Goal: Task Accomplishment & Management: Manage account settings

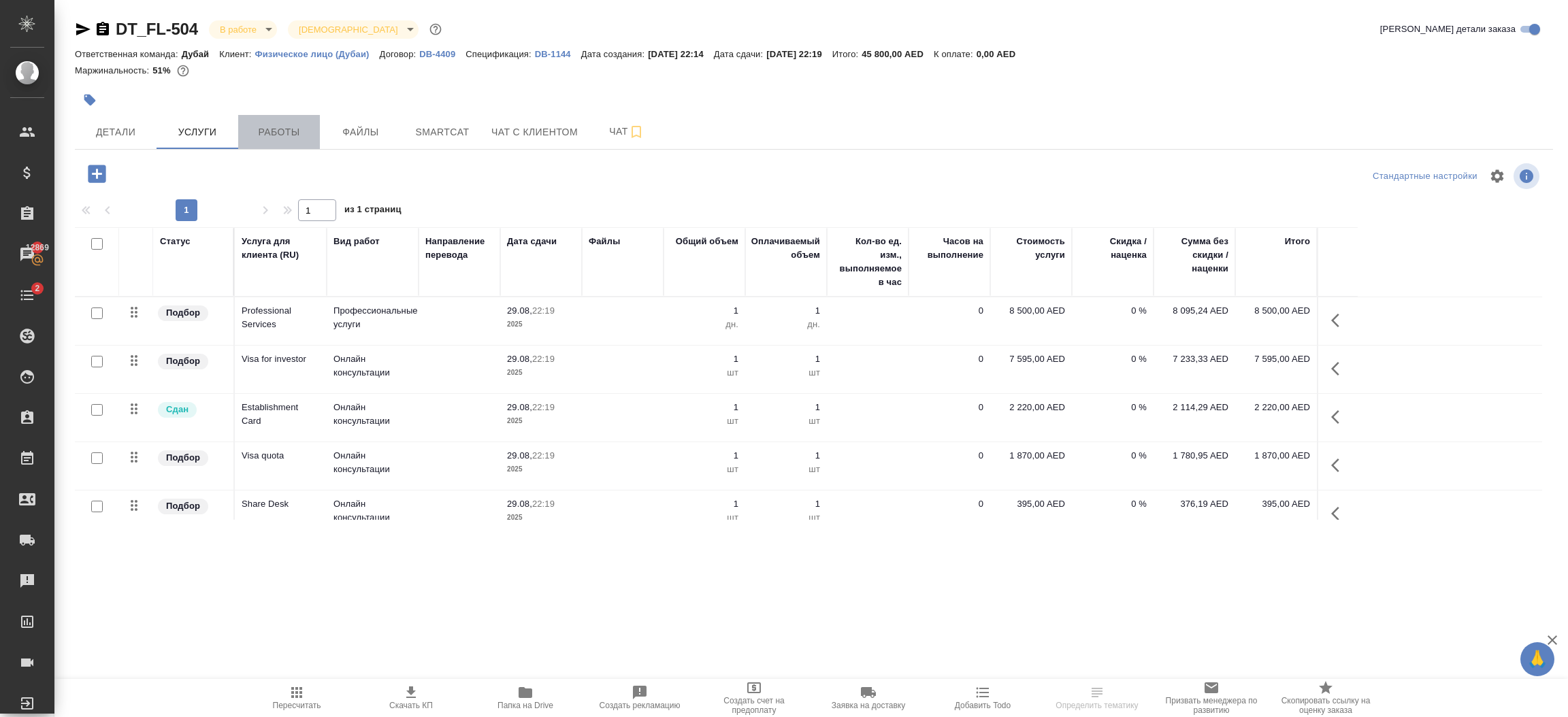
click at [278, 135] on span "Работы" at bounding box center [278, 132] width 65 height 17
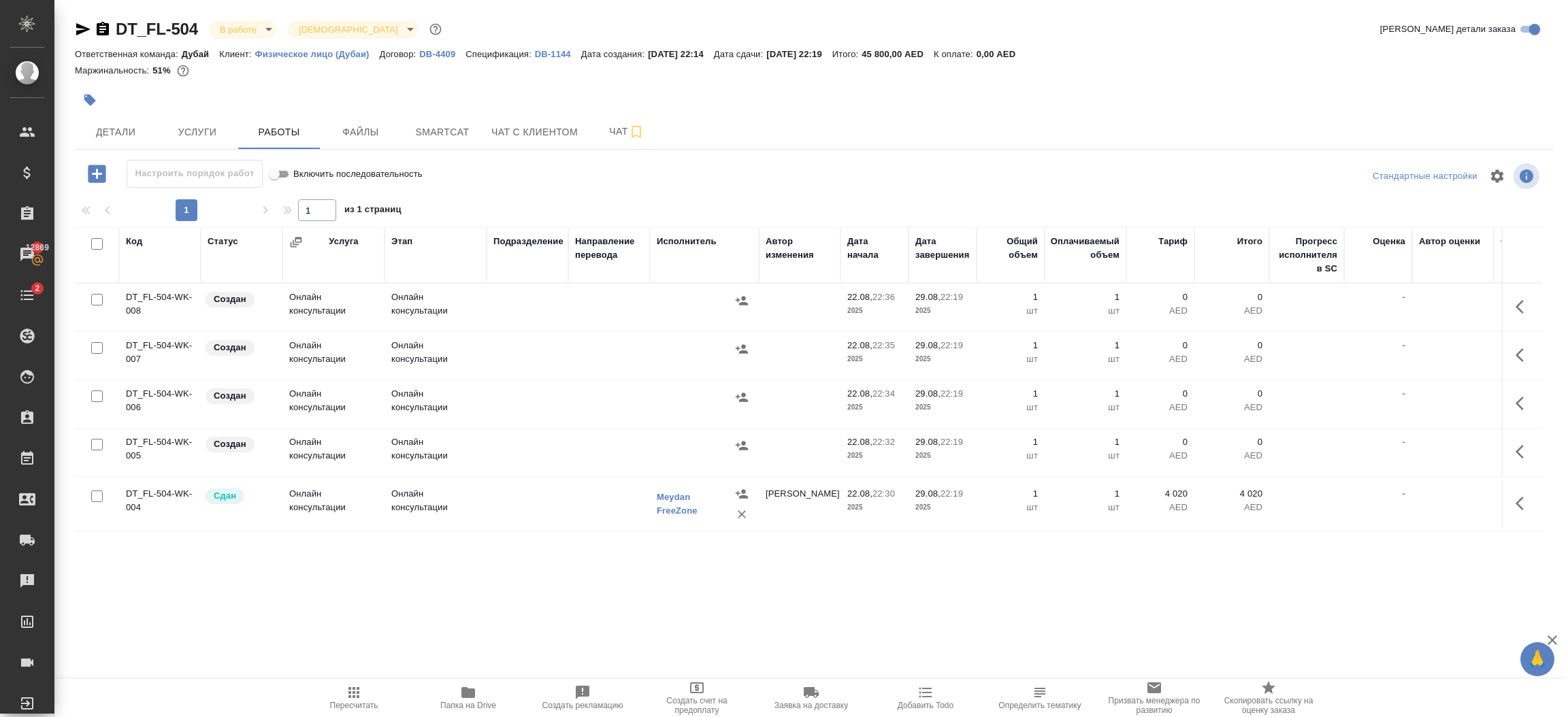
scroll to position [70, 0]
click at [113, 137] on span "Детали" at bounding box center [115, 132] width 65 height 17
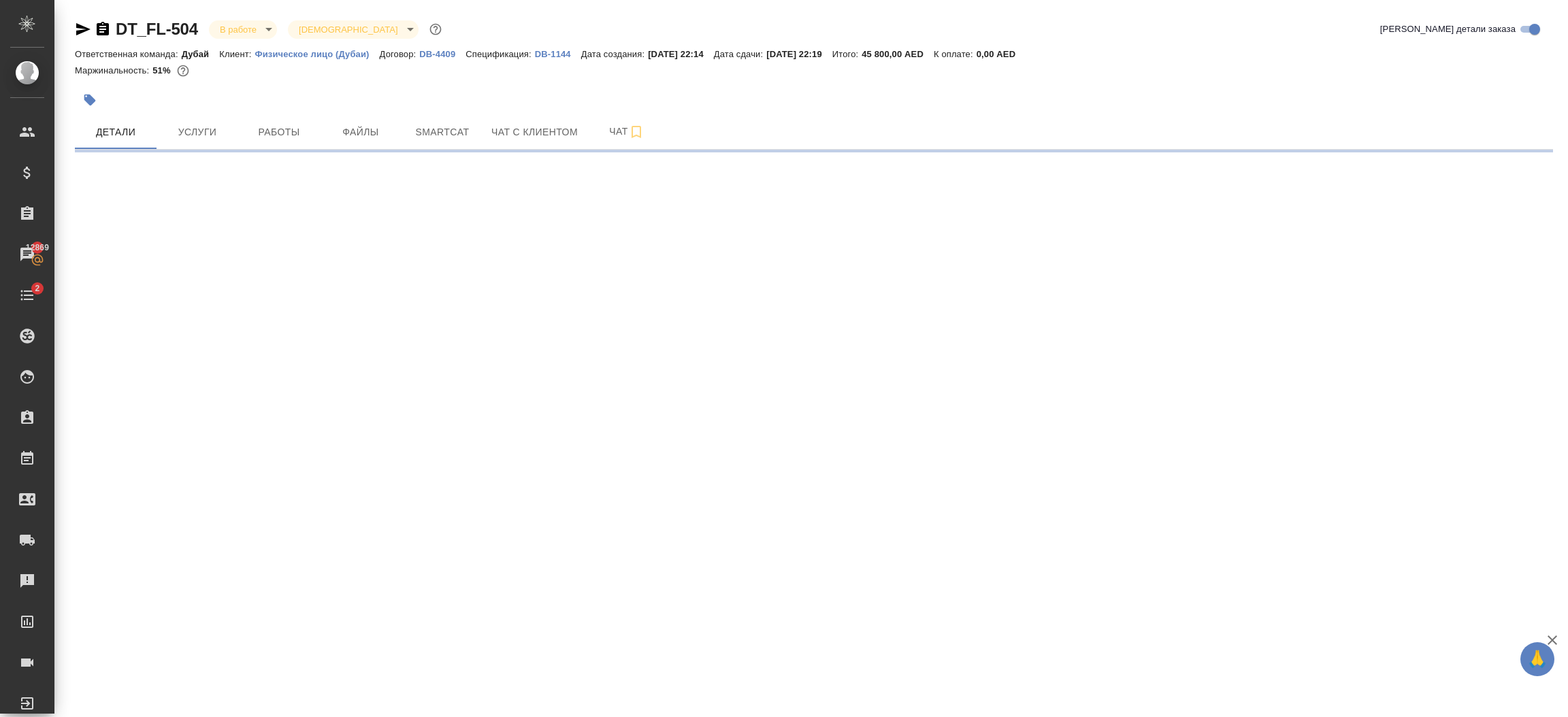
select select "RU"
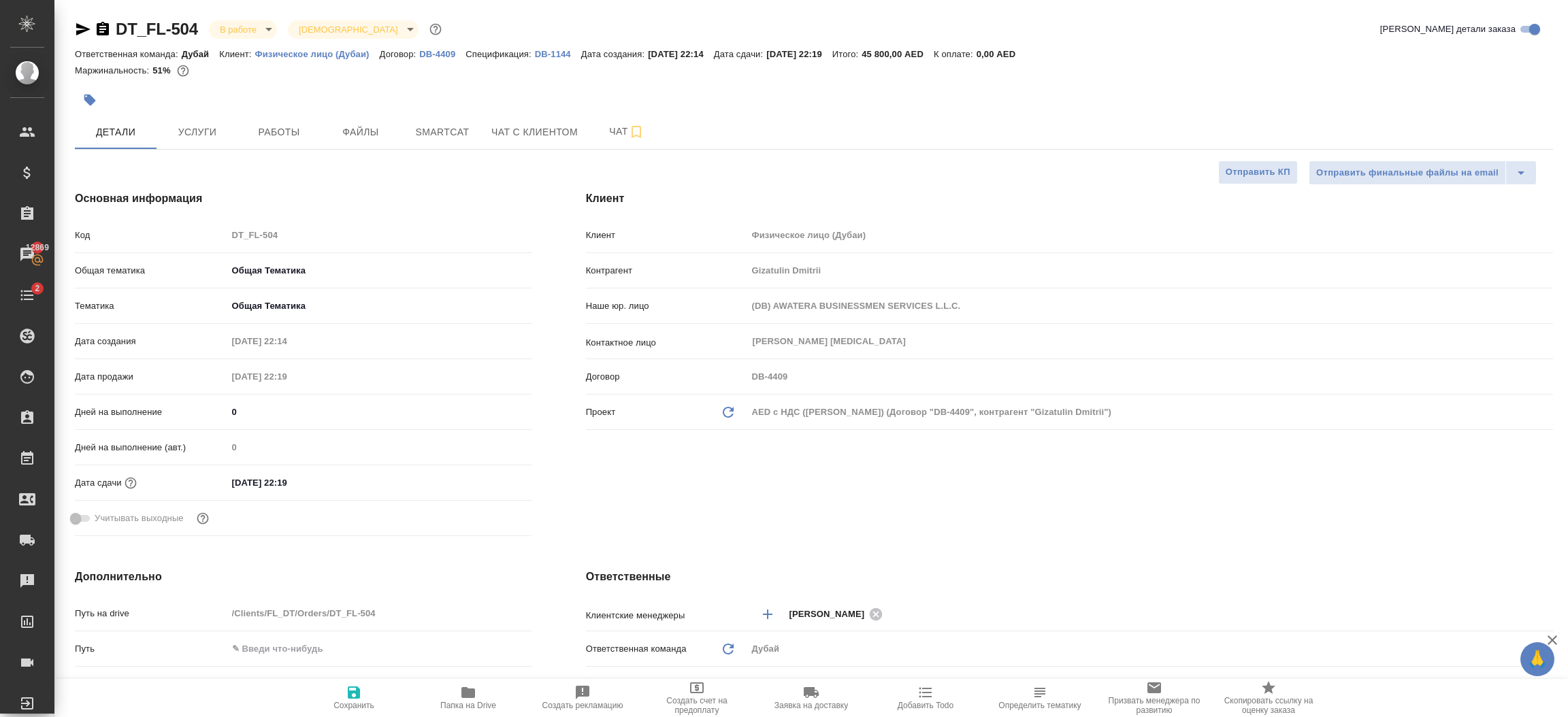
type textarea "x"
click at [735, 532] on div "Клиент Клиент Физическое лицо (Дубаи) Контрагент Gizatulin Dmitrii Наше юр. лиц…" at bounding box center [1069, 366] width 1021 height 405
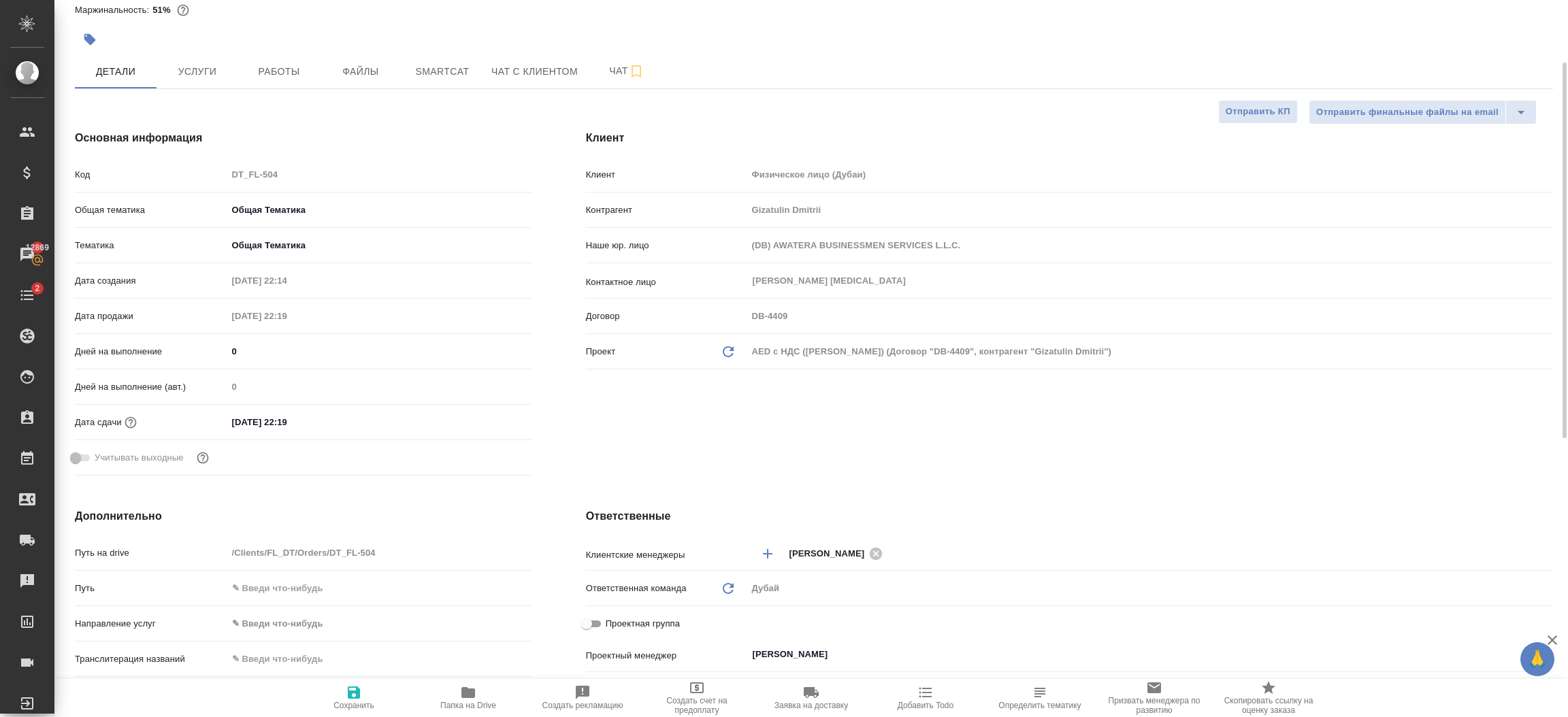
scroll to position [102, 0]
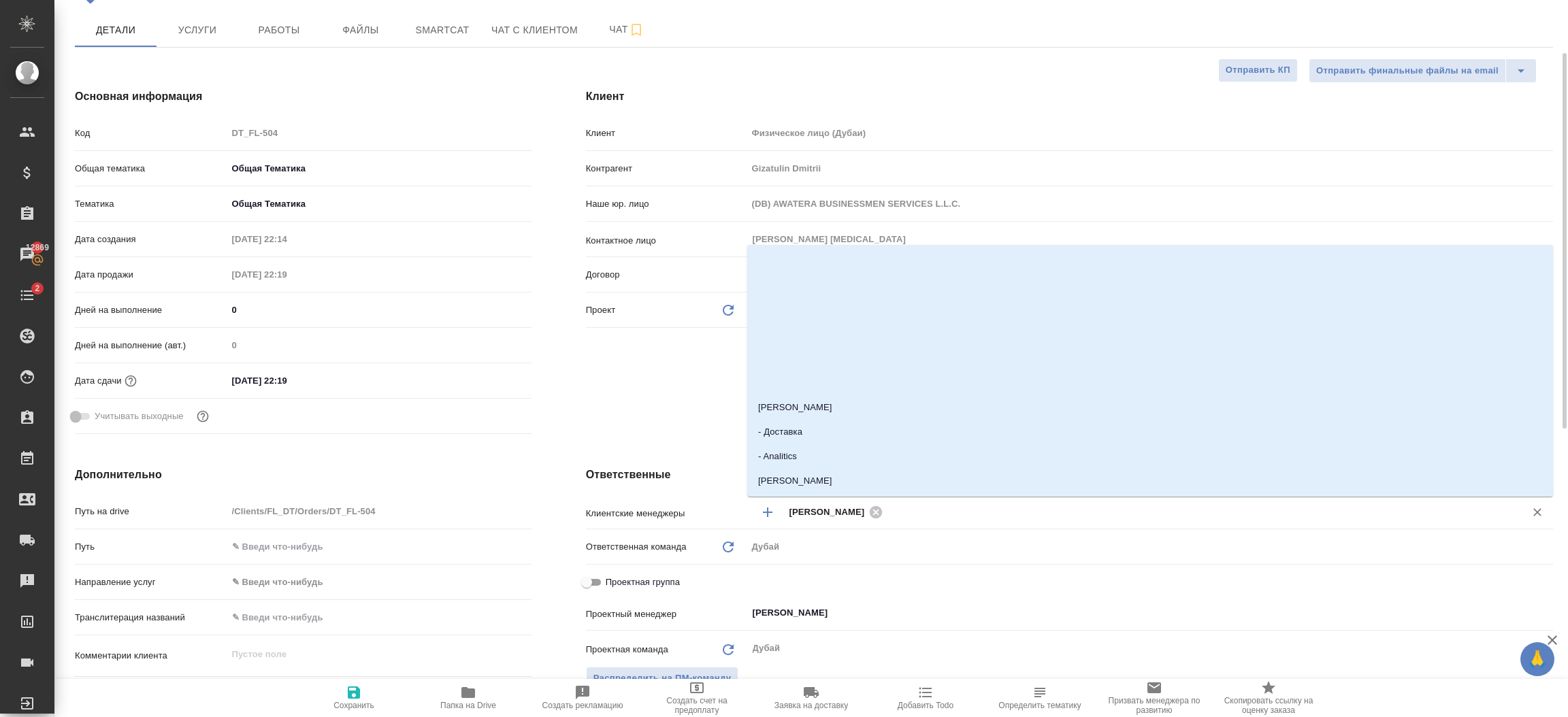
click at [929, 512] on input "text" at bounding box center [1194, 512] width 616 height 16
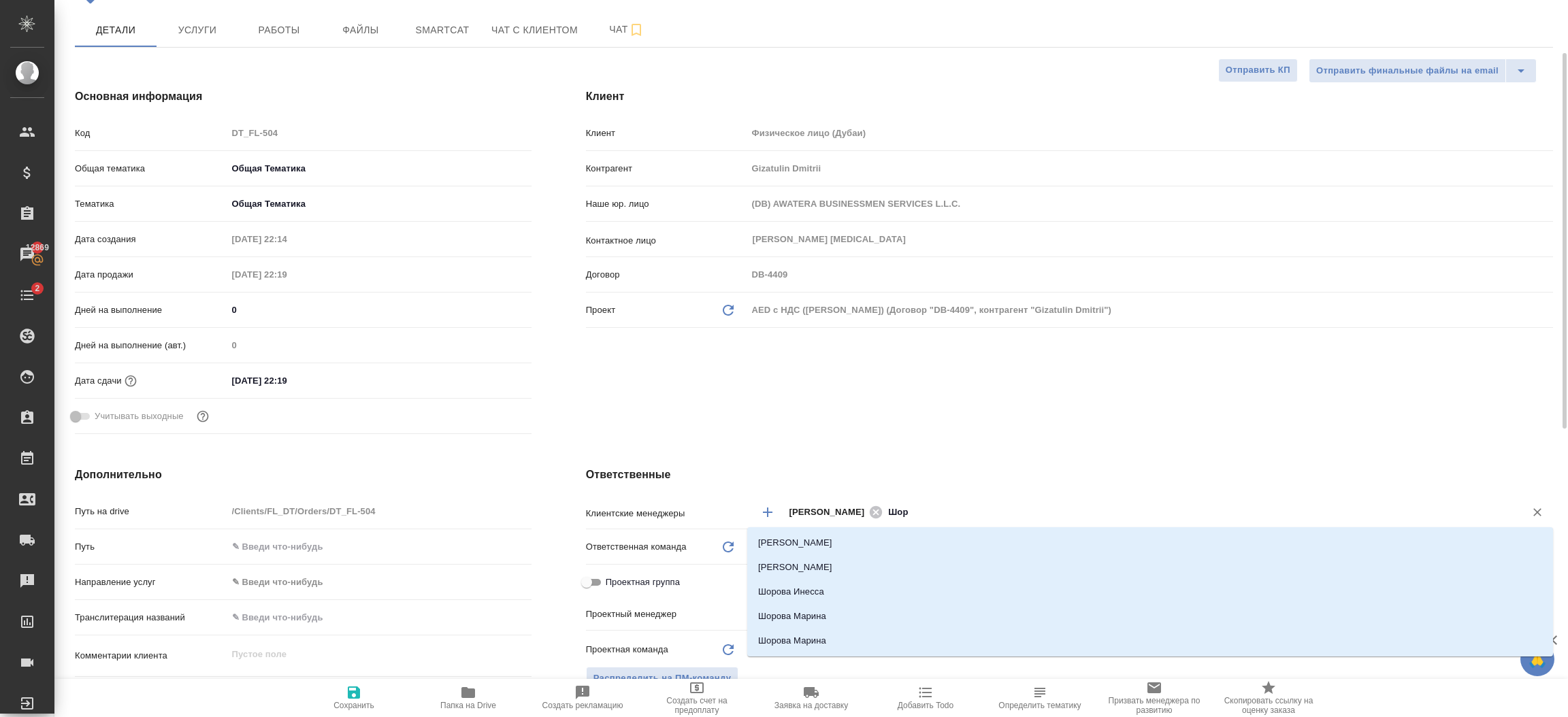
type input "Шоро"
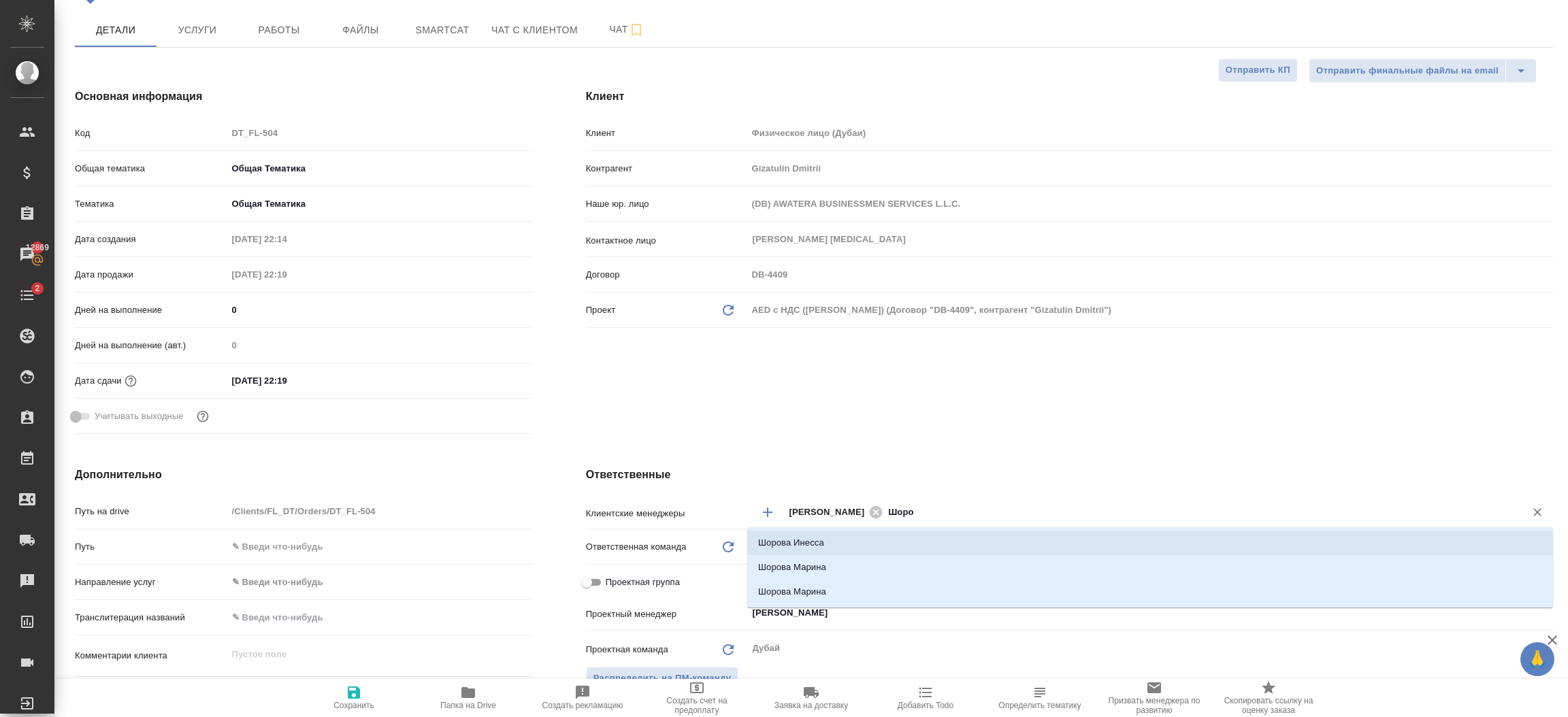
click at [895, 533] on li "Шорова Инесса" at bounding box center [1150, 543] width 806 height 25
type textarea "x"
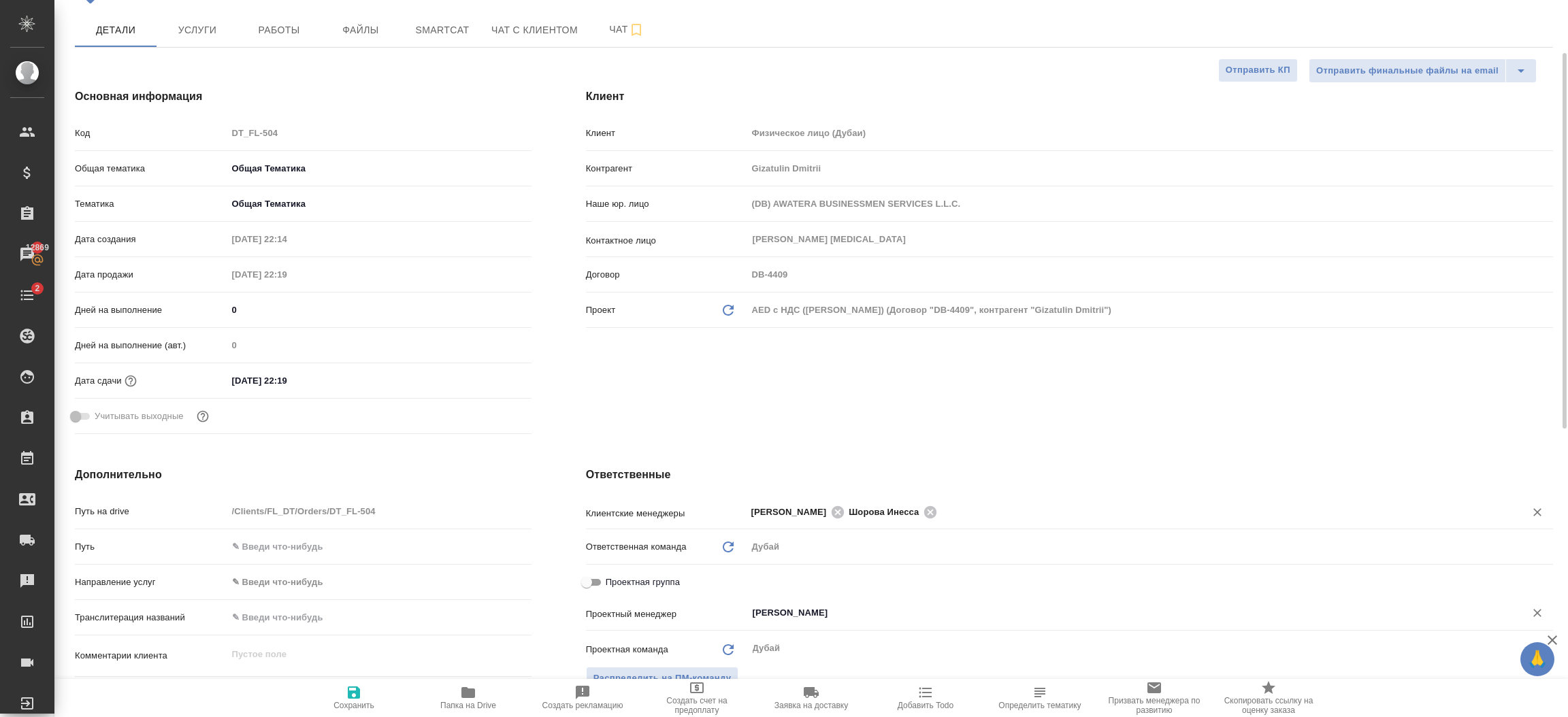
click at [847, 619] on input "Solokha Petro" at bounding box center [1127, 613] width 752 height 16
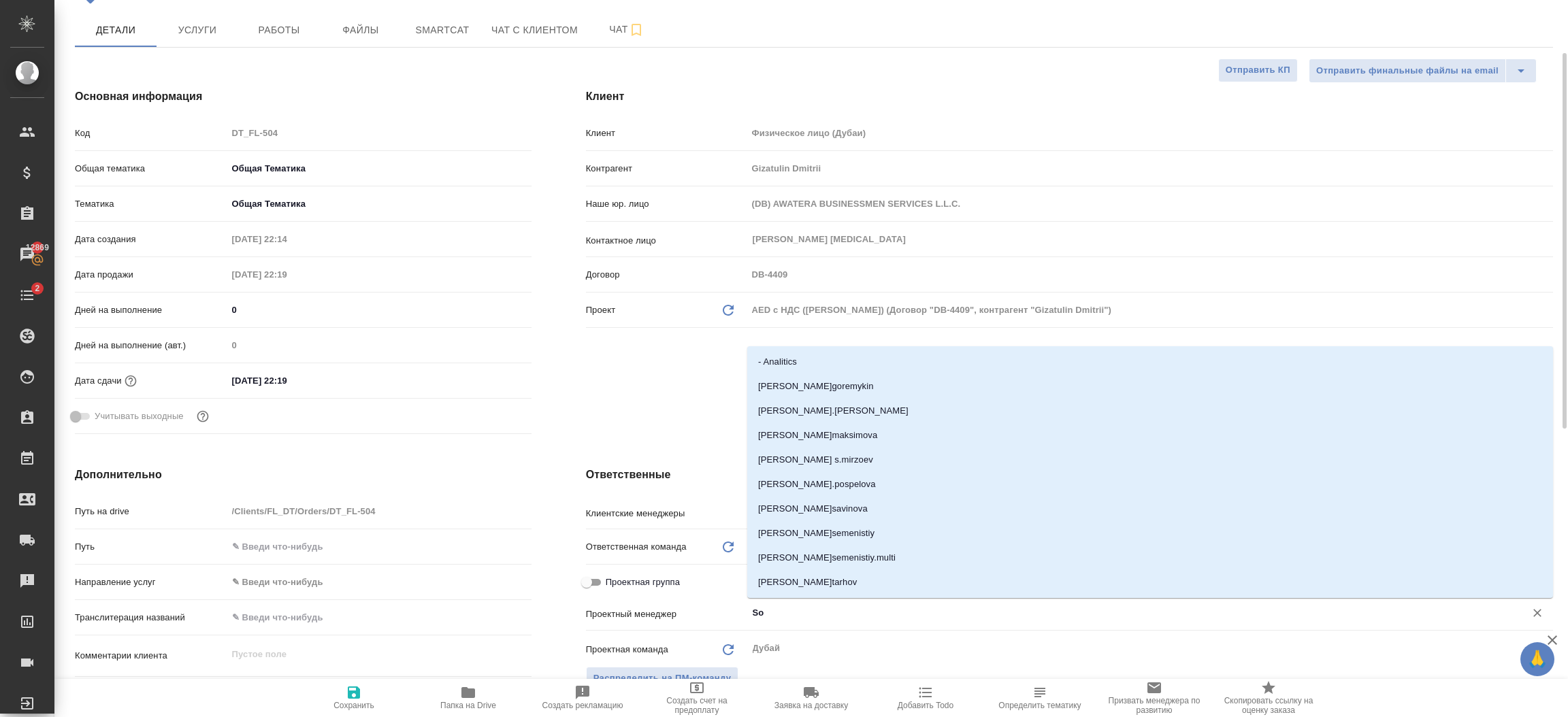
type input "S"
type textarea "x"
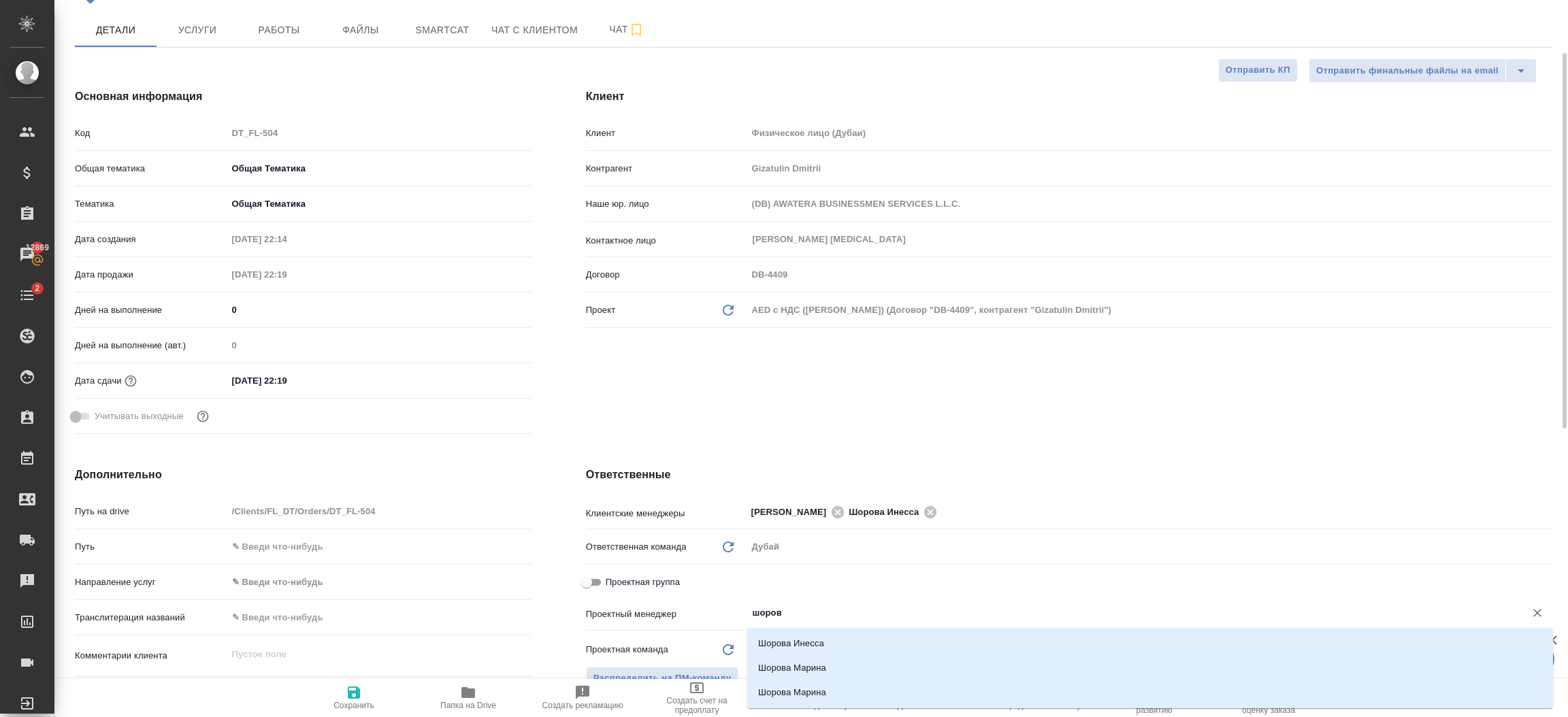
type input "шорова"
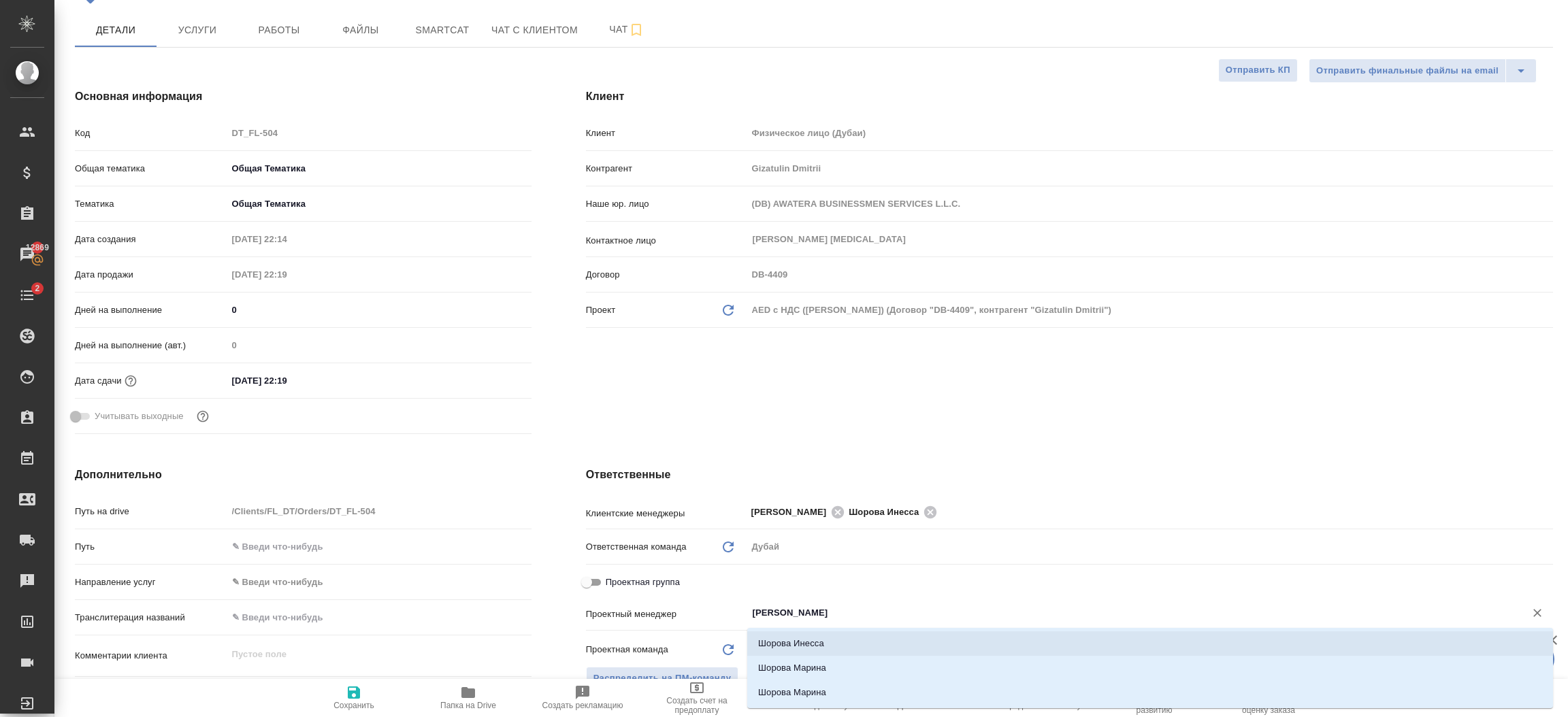
click at [825, 644] on li "Шорова Инесса" at bounding box center [1150, 644] width 806 height 25
type textarea "x"
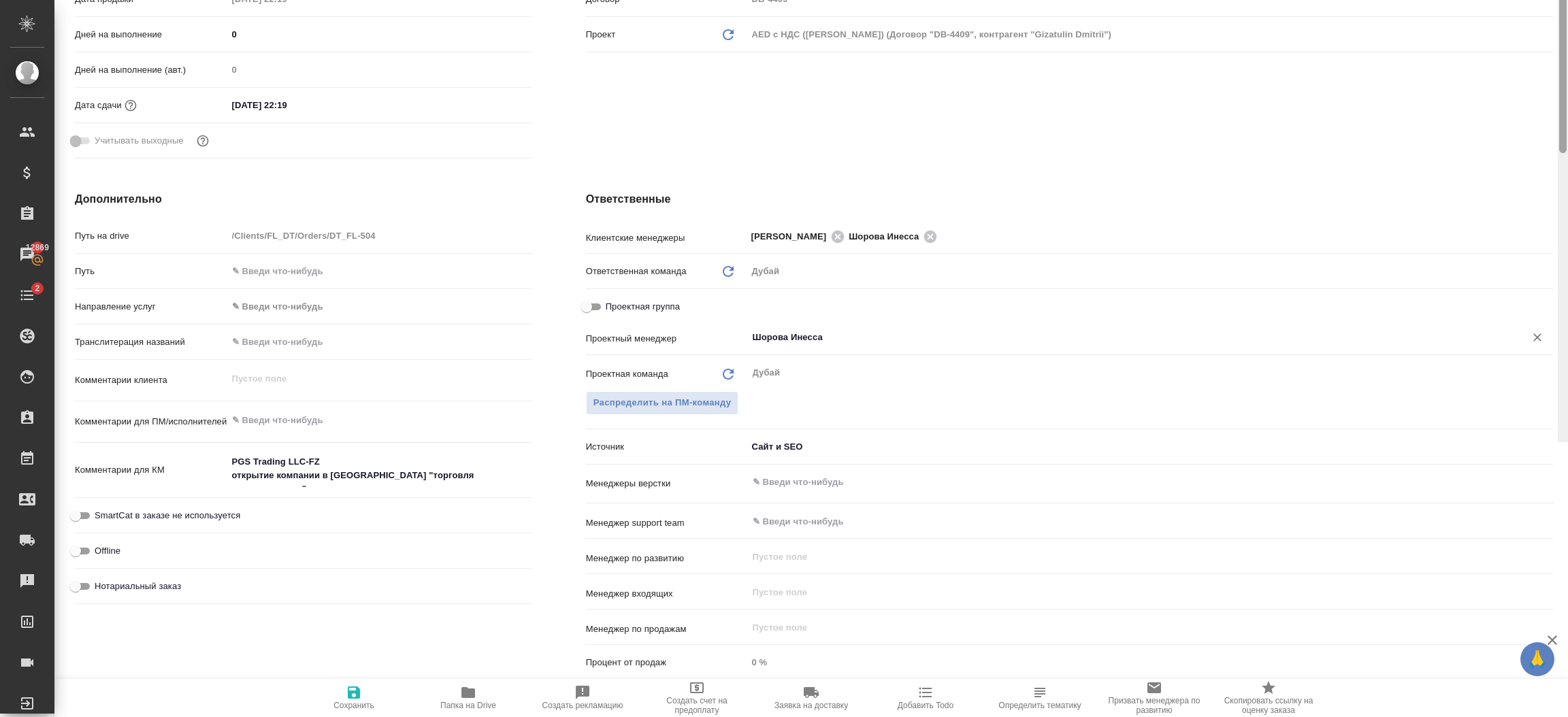
drag, startPoint x: 1563, startPoint y: 257, endPoint x: 1565, endPoint y: 433, distance: 176.0
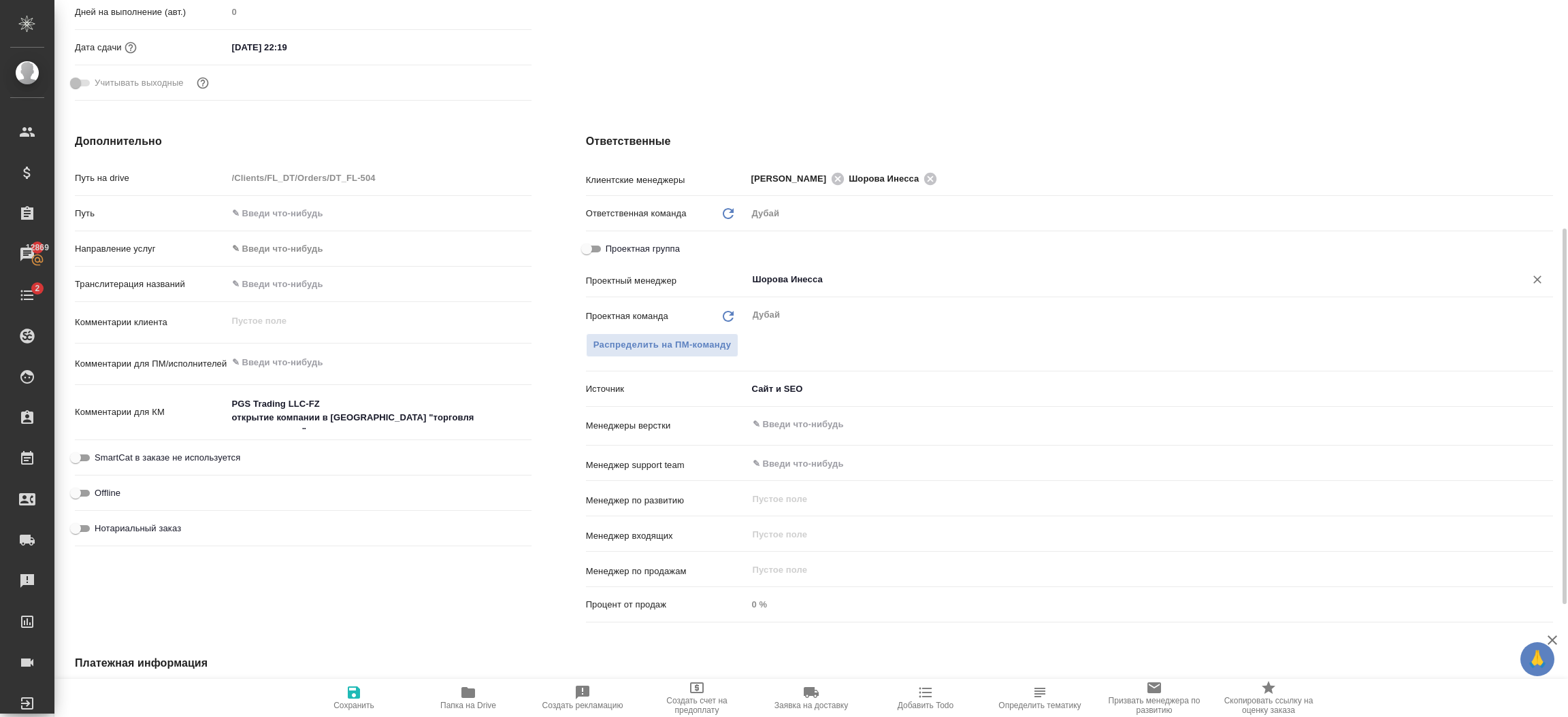
type input "Шорова Инесса"
click at [342, 705] on span "Сохранить" at bounding box center [353, 705] width 41 height 10
type textarea "x"
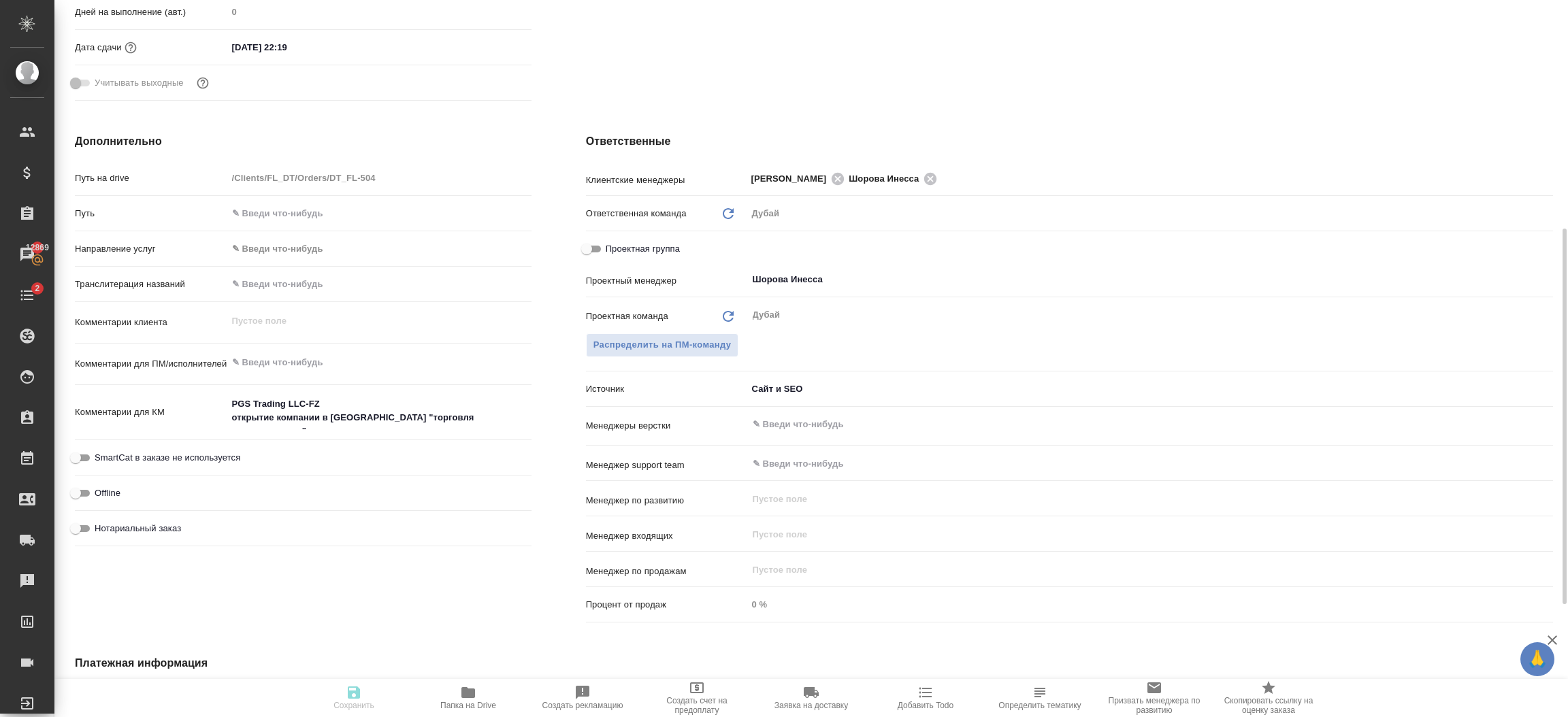
type textarea "x"
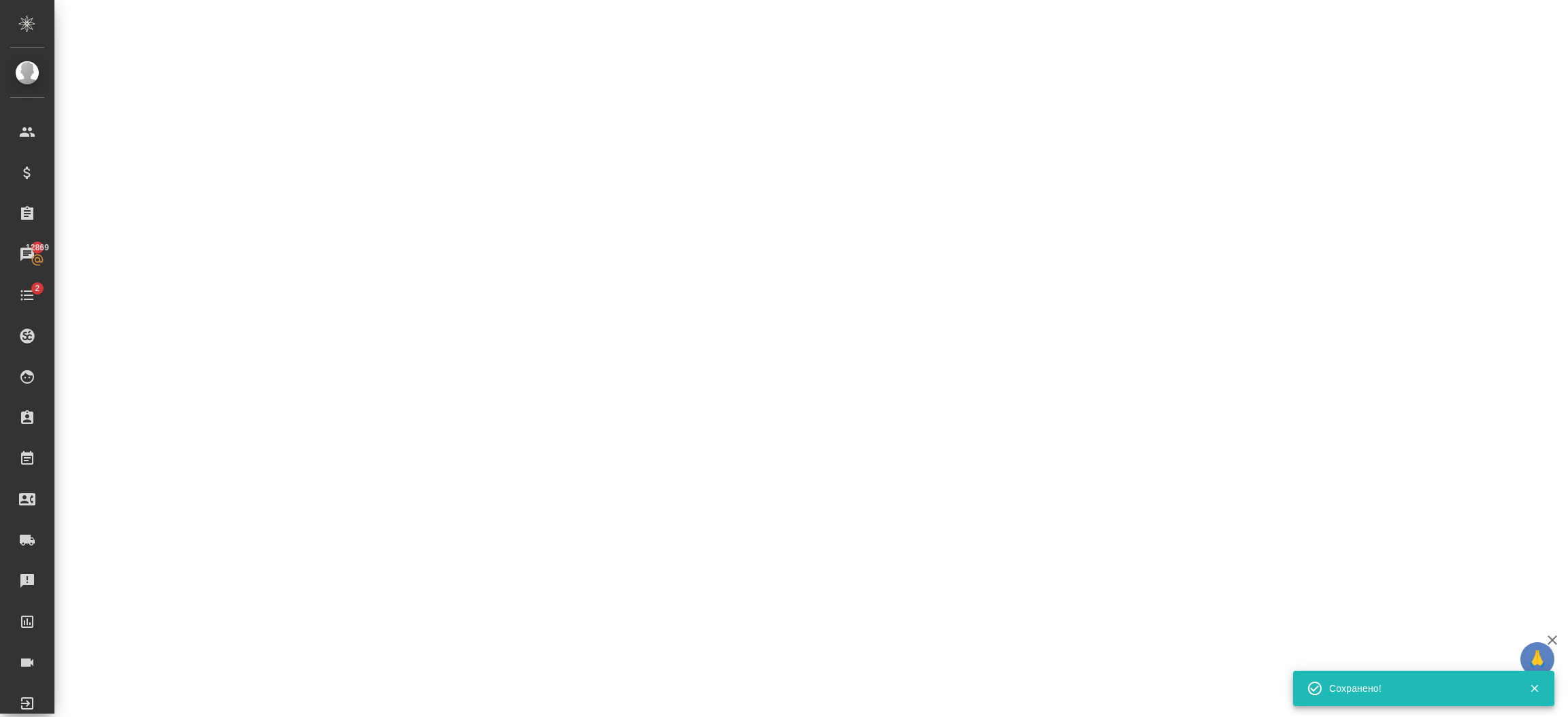
select select "RU"
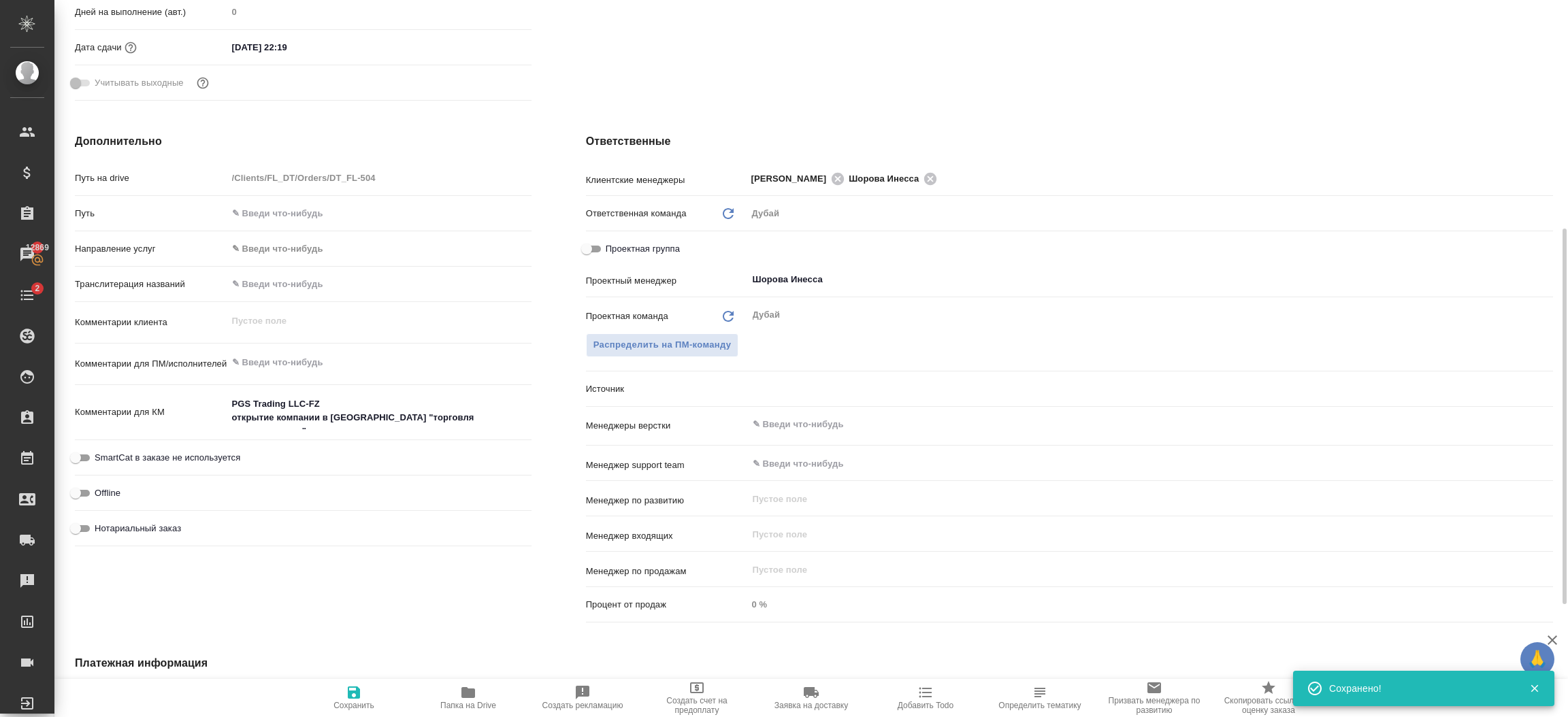
type textarea "x"
